Goal: Navigation & Orientation: Find specific page/section

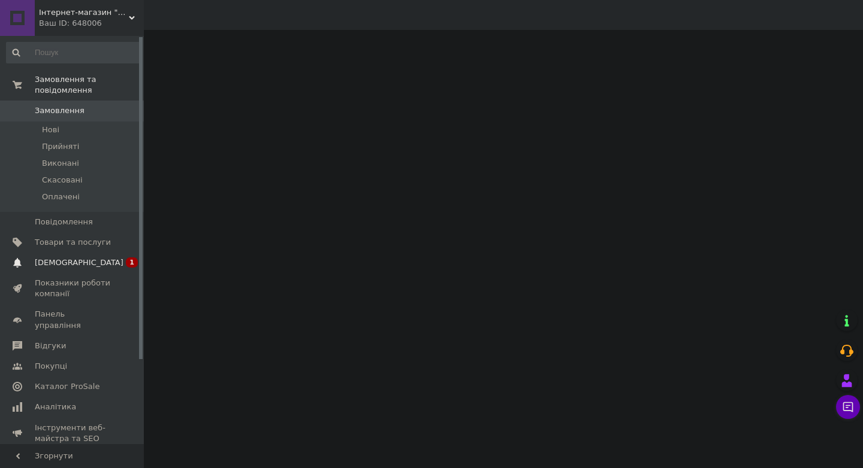
click at [108, 260] on span "[DEMOGRAPHIC_DATA]" at bounding box center [73, 263] width 76 height 11
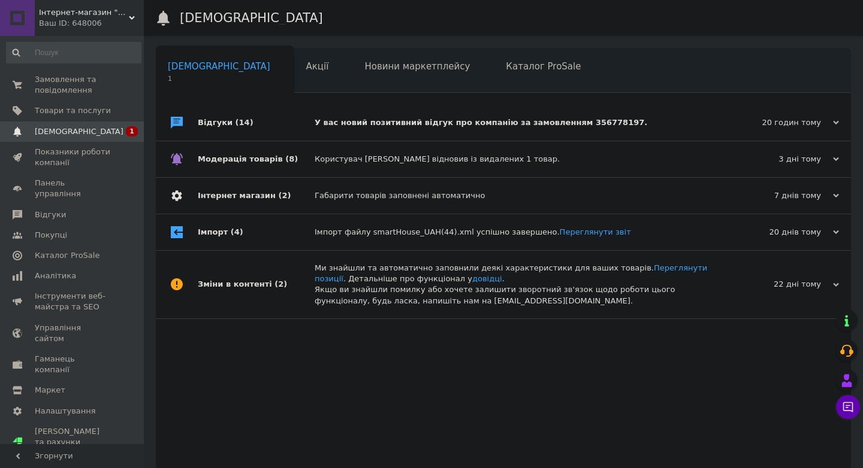
click at [803, 126] on div "20 годин тому" at bounding box center [779, 122] width 120 height 11
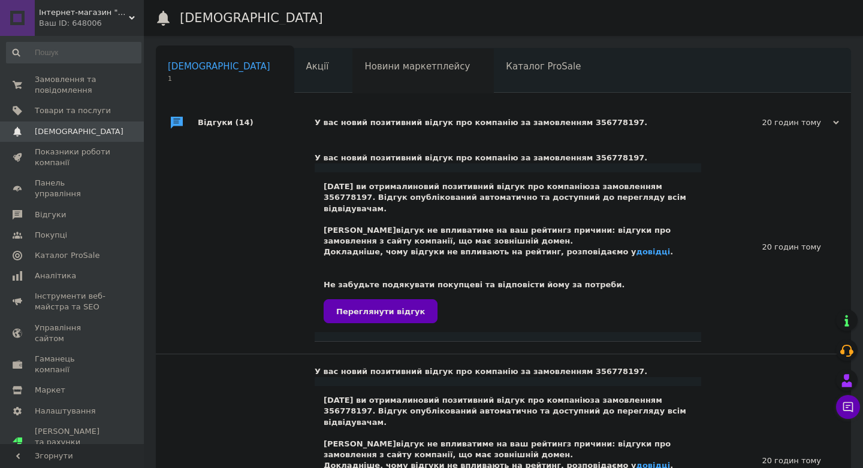
click at [360, 72] on div "Новини маркетплейсу 0" at bounding box center [422, 72] width 141 height 46
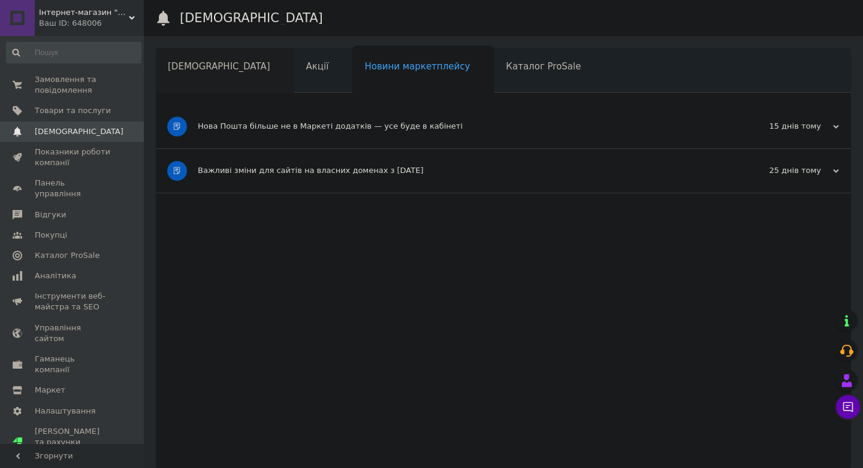
click at [214, 74] on div "[DEMOGRAPHIC_DATA]" at bounding box center [225, 72] width 138 height 46
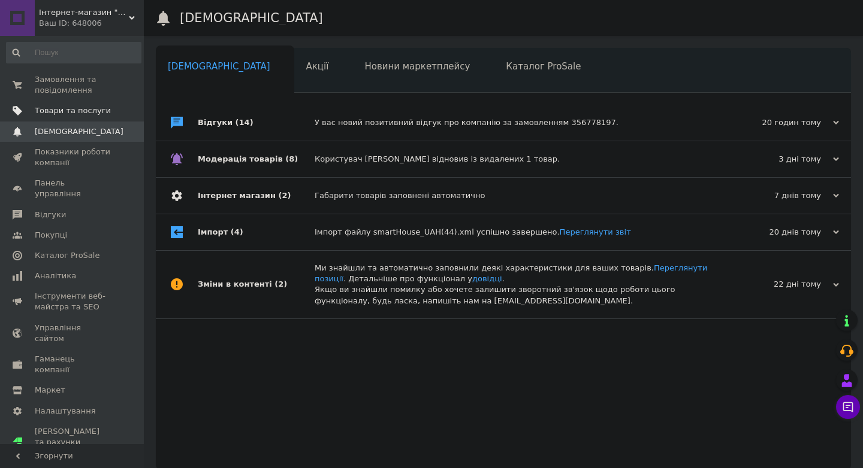
click at [80, 110] on span "Товари та послуги" at bounding box center [73, 110] width 76 height 11
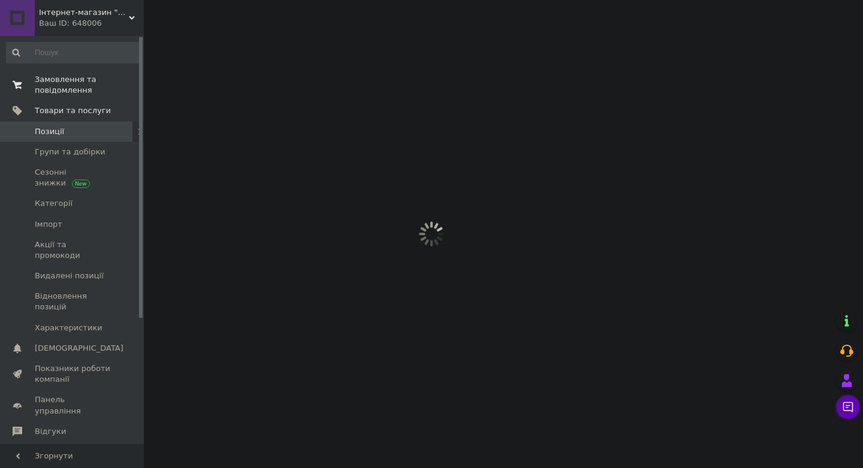
click at [80, 90] on span "Замовлення та повідомлення" at bounding box center [73, 85] width 76 height 22
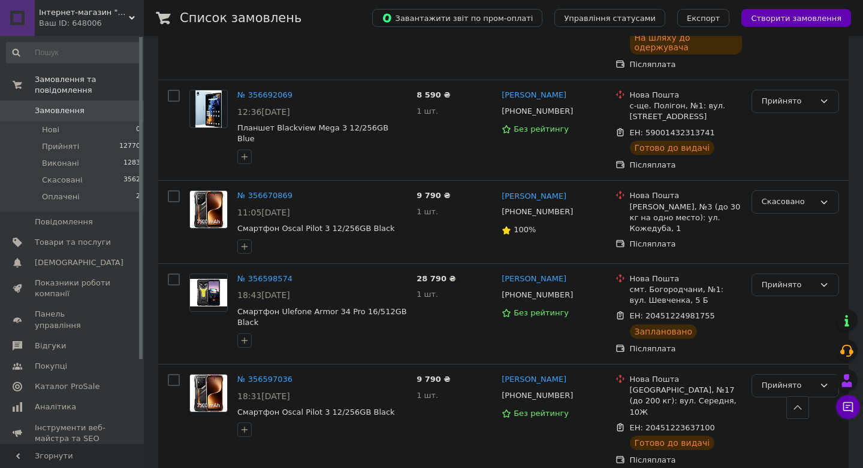
scroll to position [1639, 0]
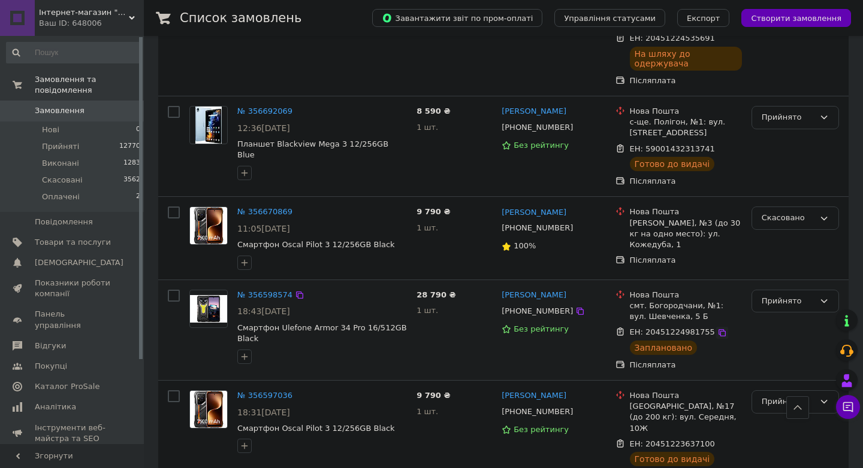
click at [719, 329] on icon at bounding box center [721, 332] width 7 height 7
click at [299, 291] on icon at bounding box center [300, 296] width 10 height 10
click at [717, 328] on icon at bounding box center [722, 333] width 10 height 10
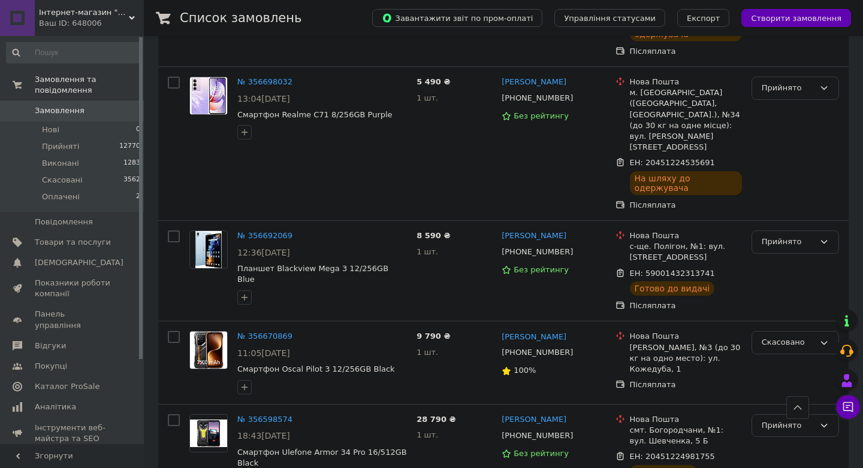
scroll to position [1453, 0]
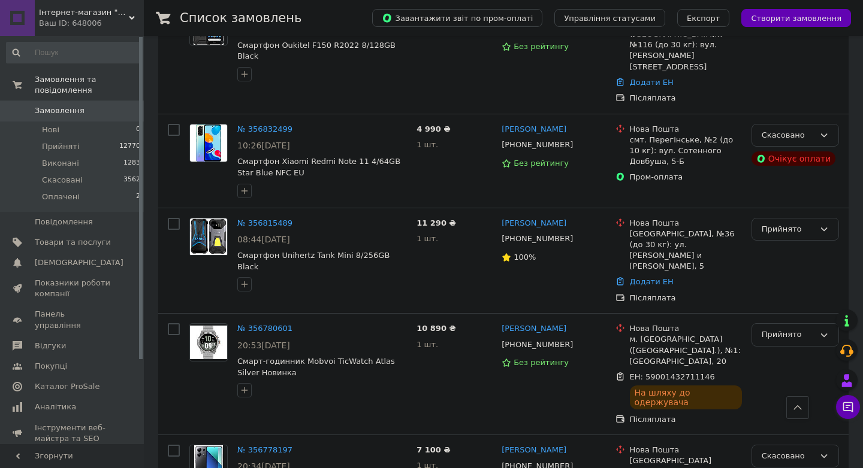
scroll to position [601, 0]
